Goal: Information Seeking & Learning: Learn about a topic

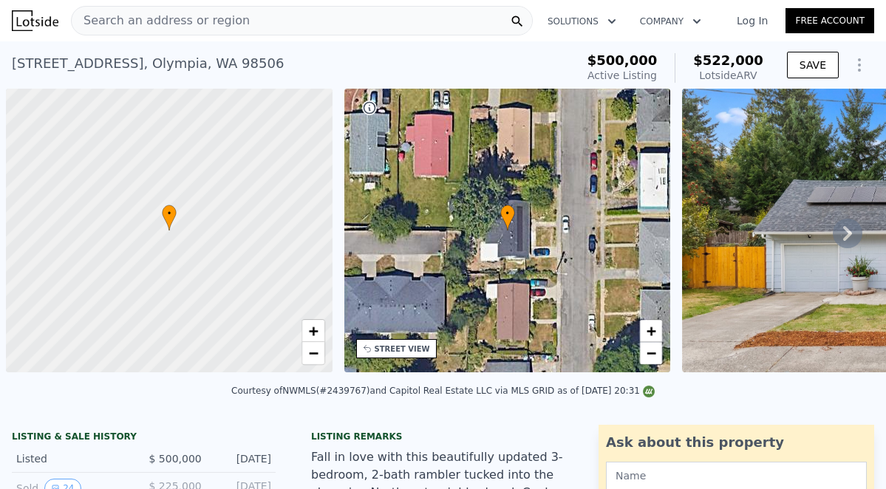
scroll to position [0, 6]
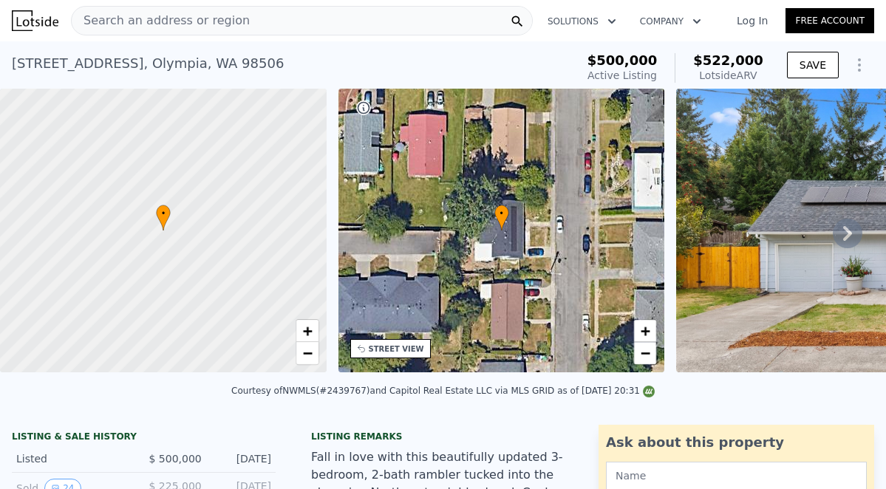
click at [842, 231] on icon at bounding box center [848, 234] width 30 height 30
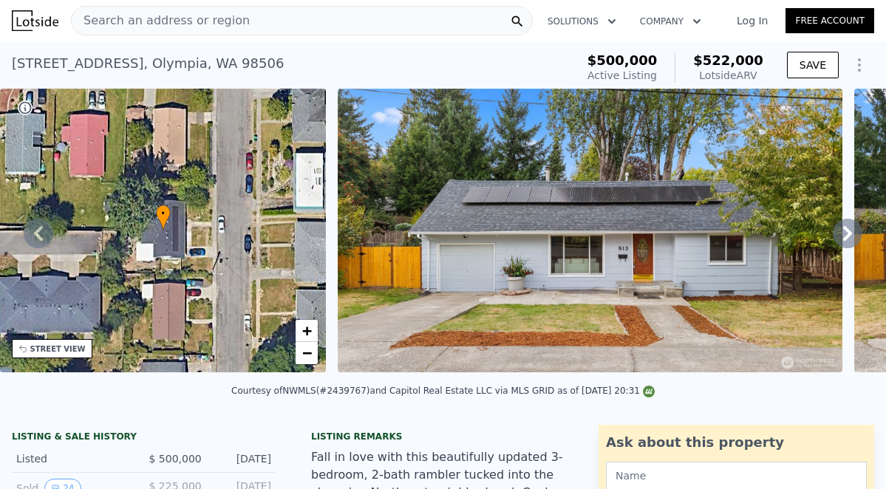
click at [842, 231] on icon at bounding box center [848, 234] width 30 height 30
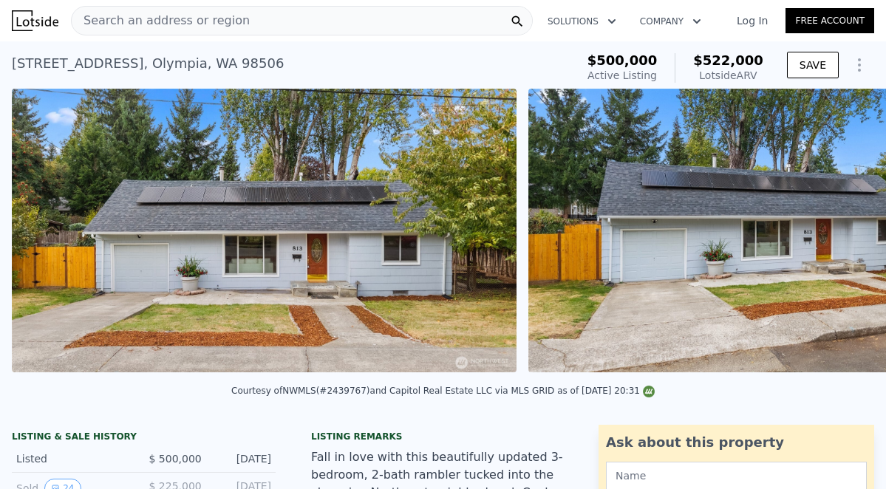
scroll to position [0, 676]
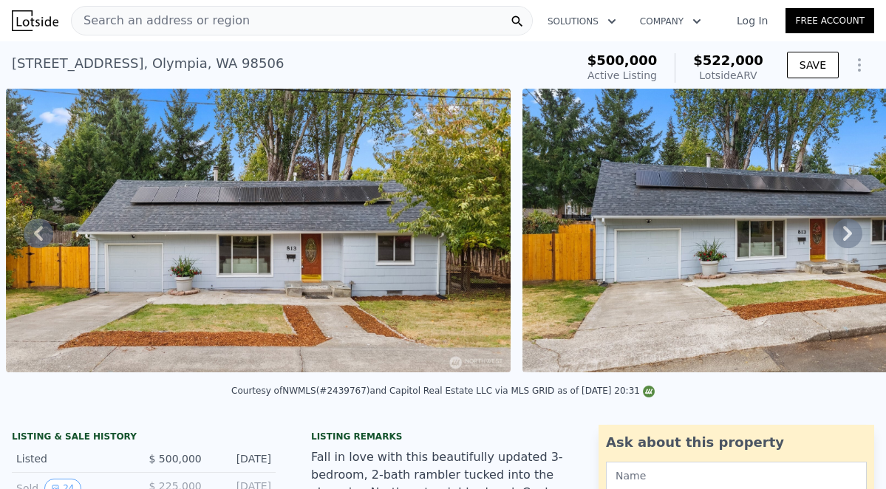
click at [842, 231] on icon at bounding box center [848, 234] width 30 height 30
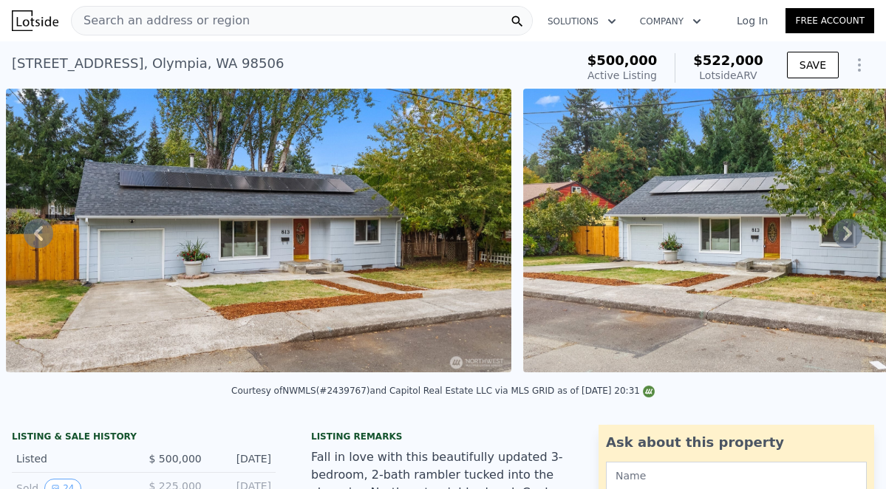
click at [842, 231] on icon at bounding box center [848, 234] width 30 height 30
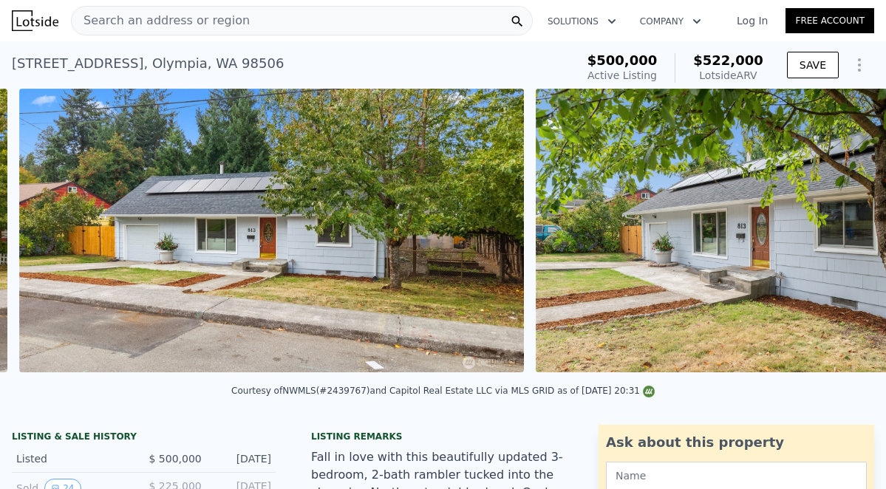
scroll to position [0, 1710]
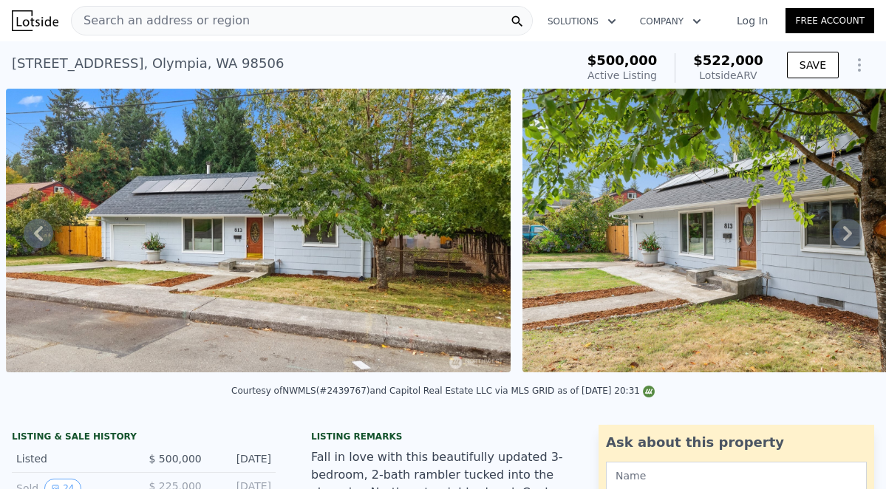
click at [842, 231] on icon at bounding box center [848, 234] width 30 height 30
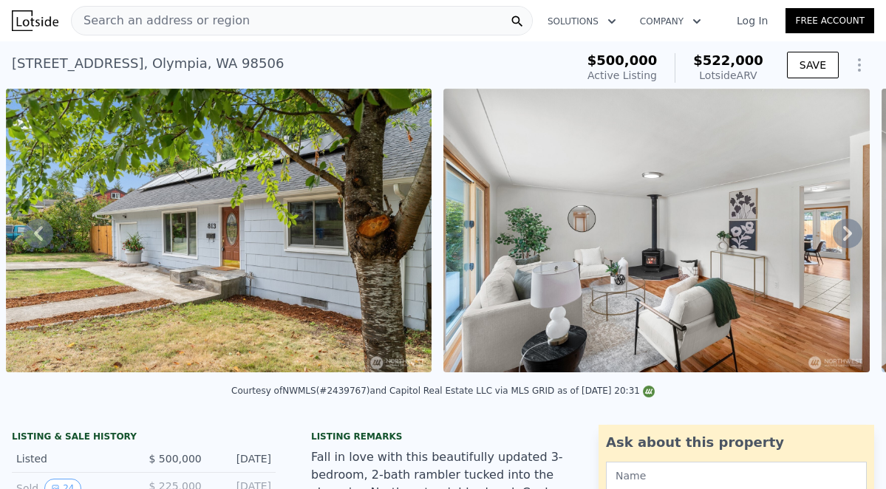
scroll to position [0, 0]
click at [256, 203] on img at bounding box center [219, 231] width 426 height 284
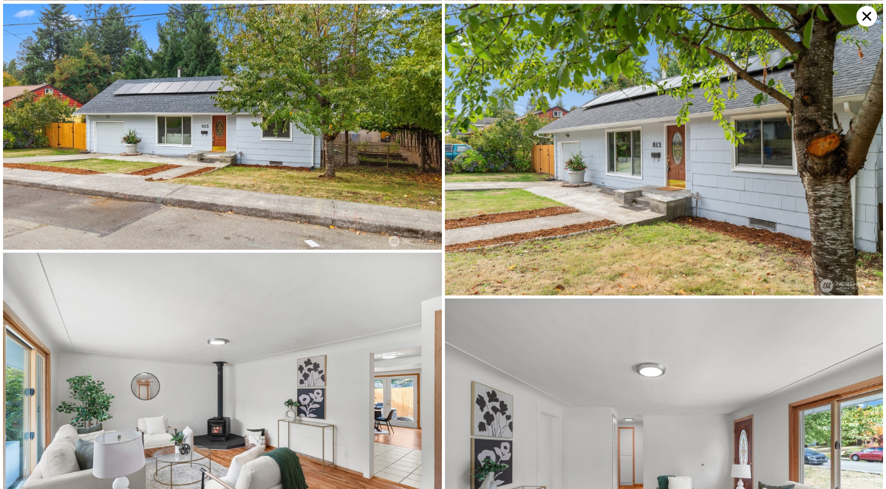
scroll to position [250, 0]
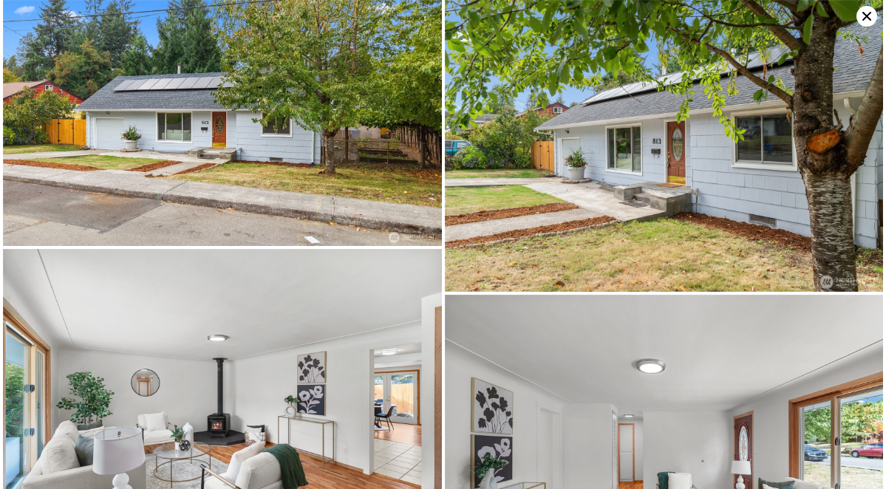
click at [240, 149] on img at bounding box center [222, 123] width 439 height 247
click at [251, 111] on img at bounding box center [222, 123] width 439 height 247
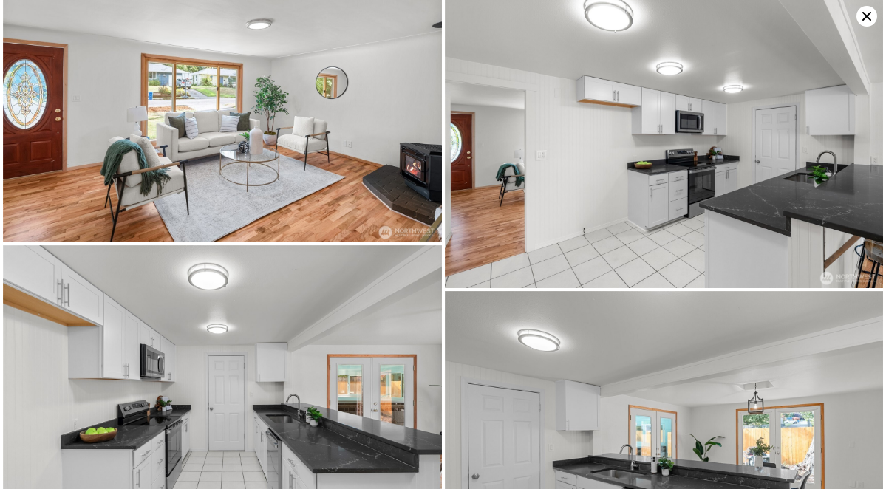
scroll to position [840, 0]
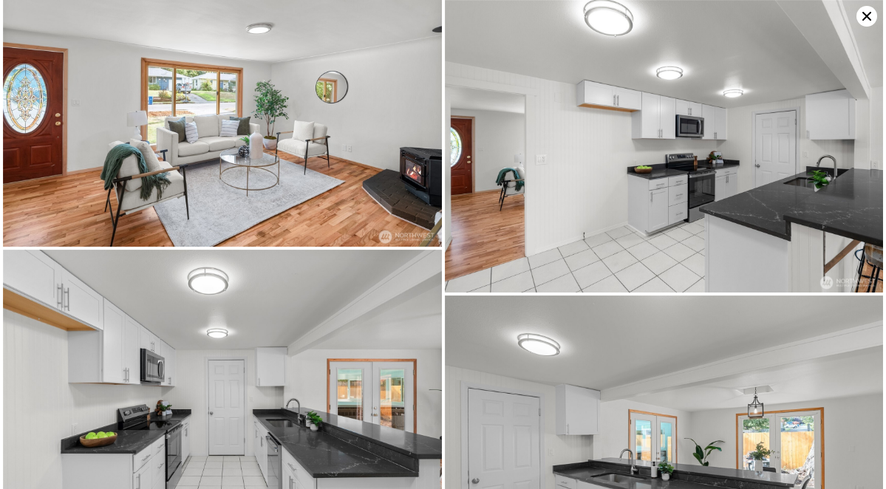
click at [865, 18] on icon at bounding box center [866, 16] width 9 height 9
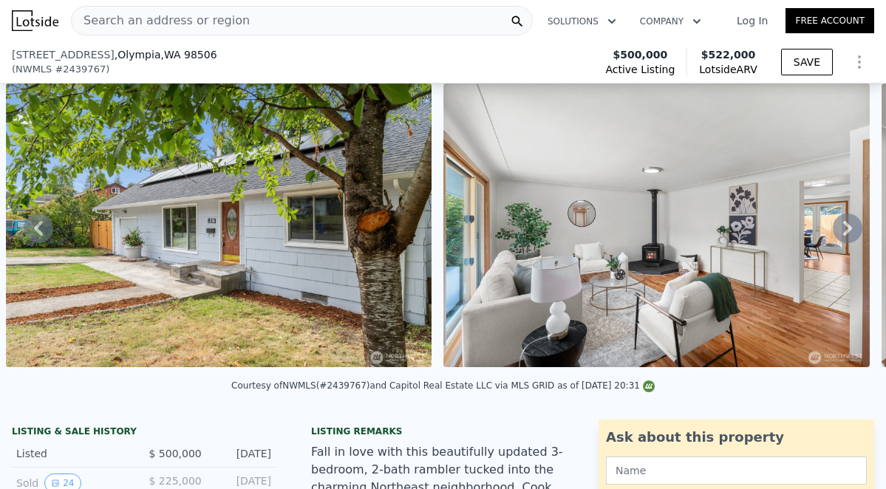
scroll to position [149, 0]
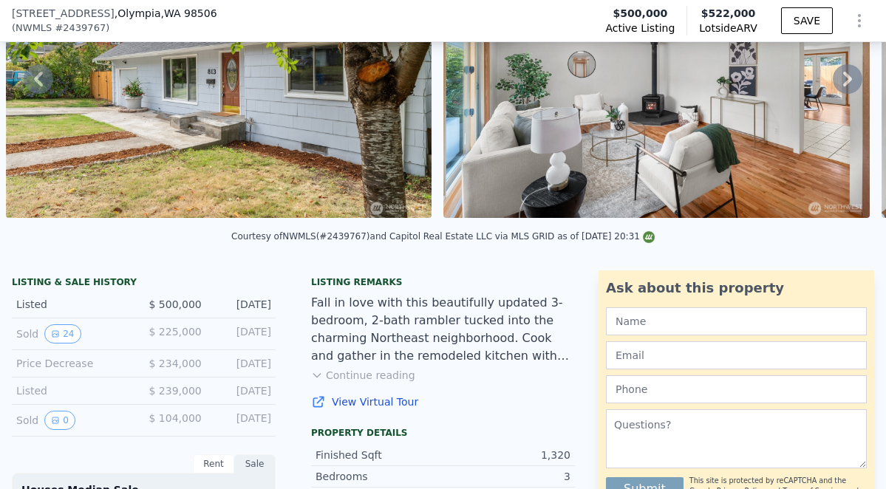
click at [386, 377] on button "Continue reading" at bounding box center [363, 375] width 104 height 15
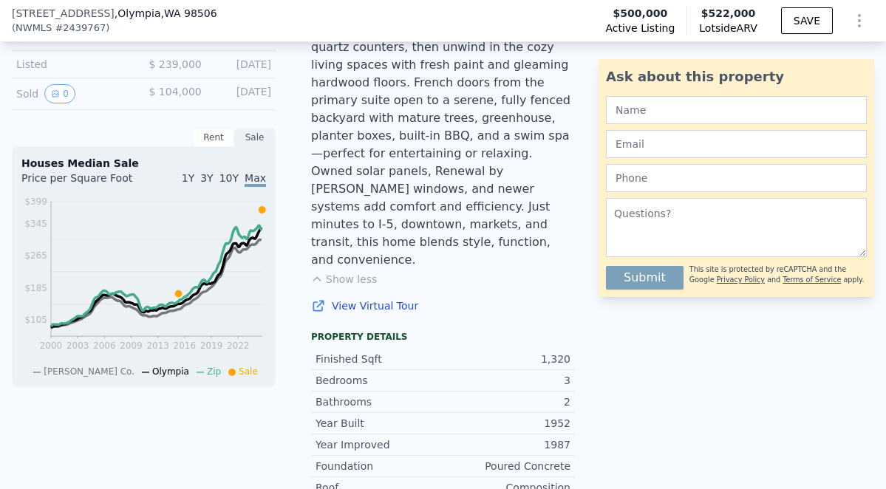
scroll to position [490, 0]
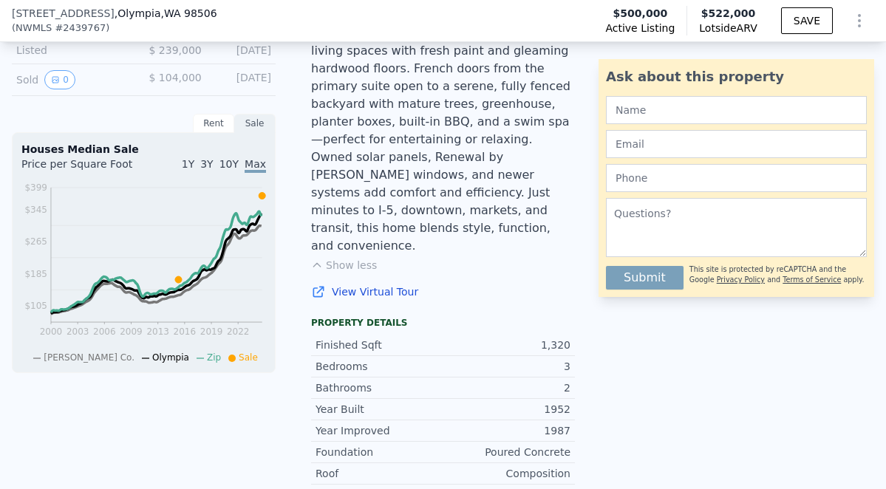
click at [399, 285] on link "View Virtual Tour" at bounding box center [443, 292] width 264 height 15
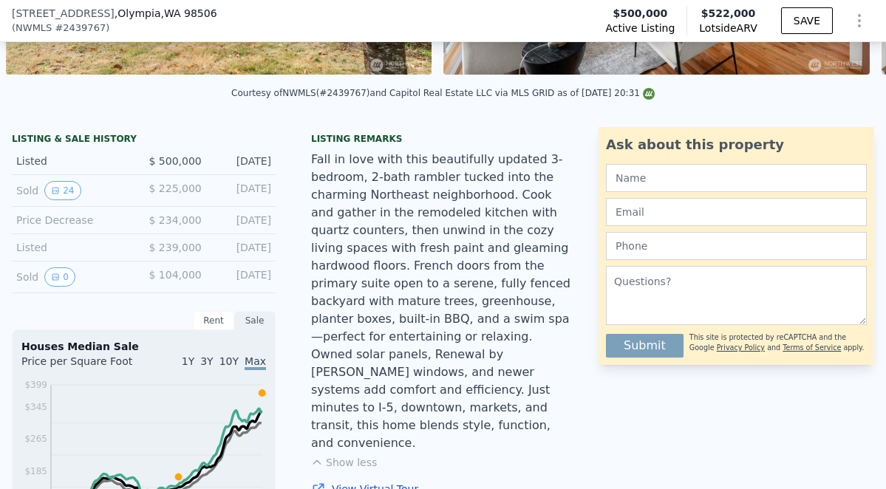
scroll to position [287, 0]
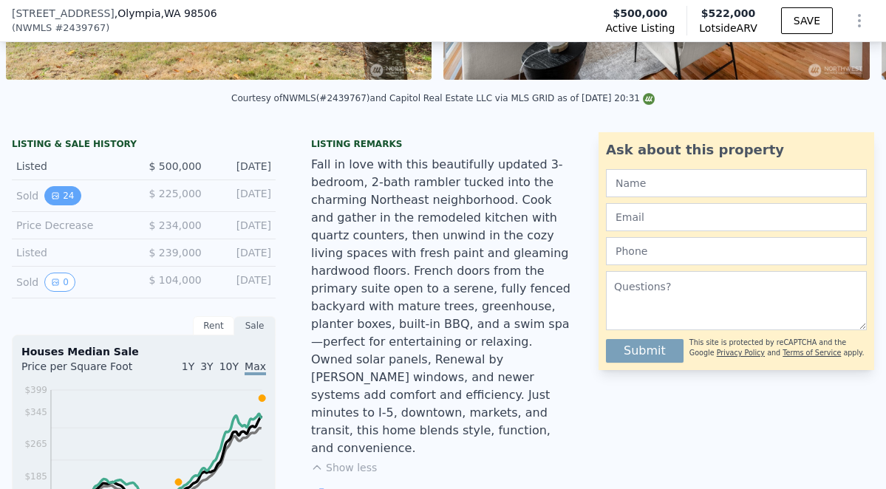
click at [67, 193] on button "24" at bounding box center [62, 195] width 36 height 19
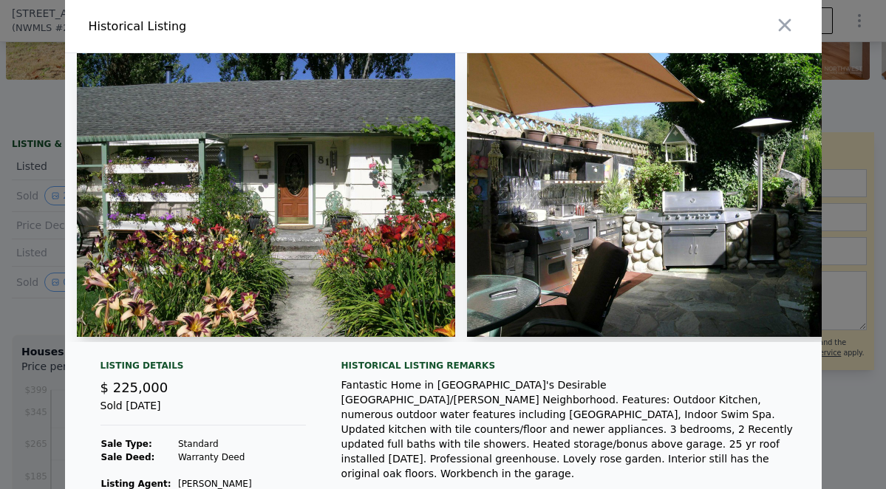
click at [257, 170] on img at bounding box center [266, 195] width 378 height 284
click at [355, 228] on img at bounding box center [266, 195] width 378 height 284
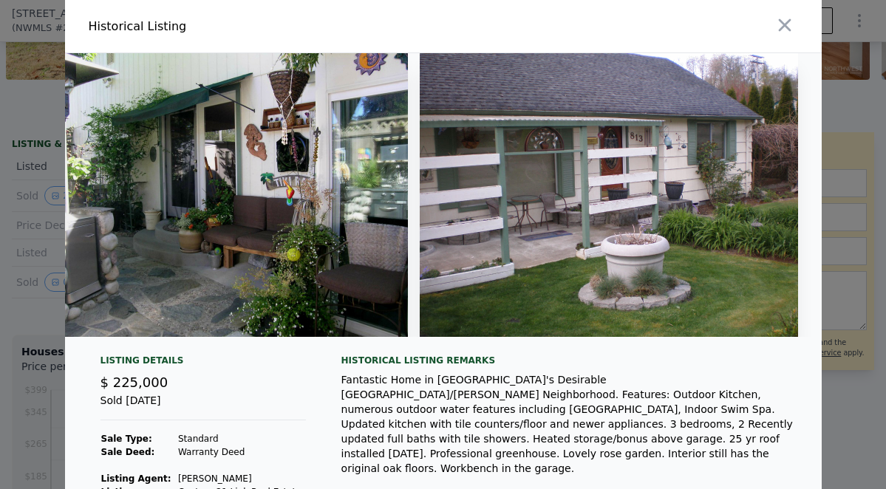
scroll to position [0, 8977]
drag, startPoint x: 677, startPoint y: 398, endPoint x: 758, endPoint y: 404, distance: 80.8
click at [758, 404] on div "Fantastic Home in [GEOGRAPHIC_DATA]'s Desirable [GEOGRAPHIC_DATA]/[PERSON_NAME]…" at bounding box center [569, 423] width 457 height 103
copy div "Indoor Swim Spa"
